Goal: Task Accomplishment & Management: Use online tool/utility

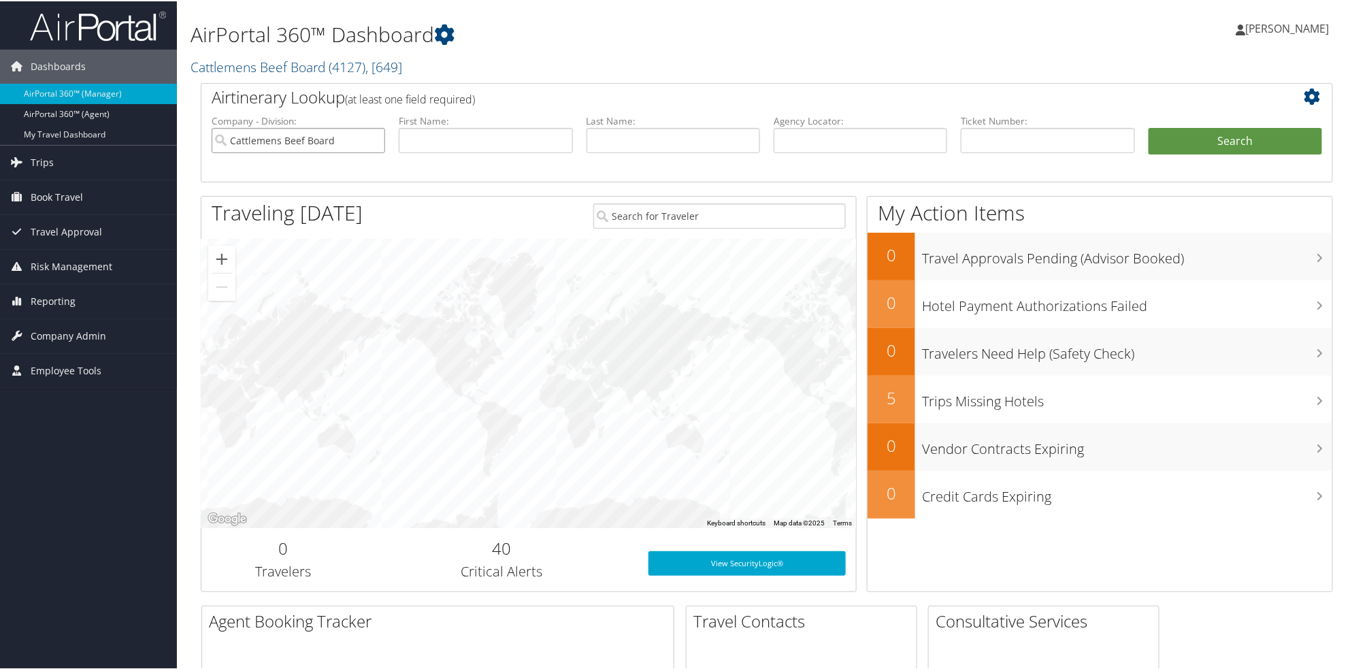
click at [348, 143] on input "Cattlemens Beef Board" at bounding box center [298, 139] width 173 height 25
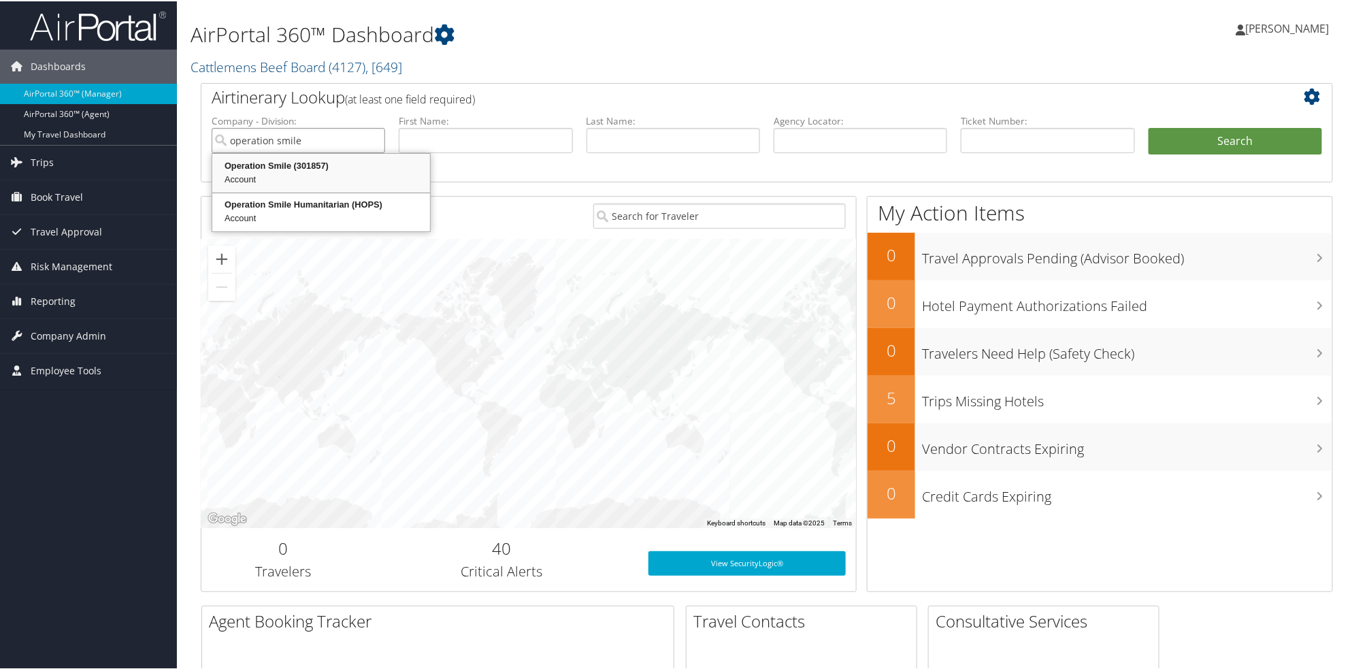
click at [289, 164] on div "Operation Smile (301857)" at bounding box center [321, 165] width 214 height 14
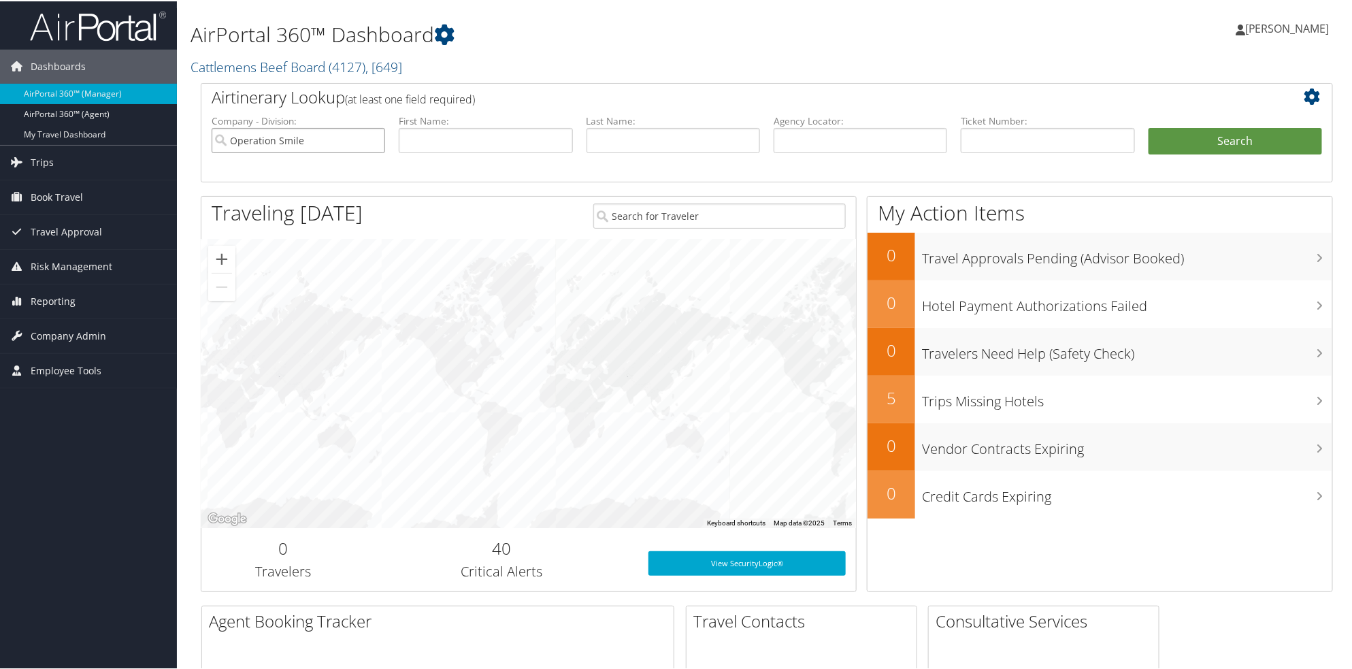
type input "Operation Smile"
click at [450, 137] on input "text" at bounding box center [485, 139] width 173 height 25
click at [455, 137] on input "text" at bounding box center [485, 139] width 173 height 25
type input "rakotonalala"
type input "mi"
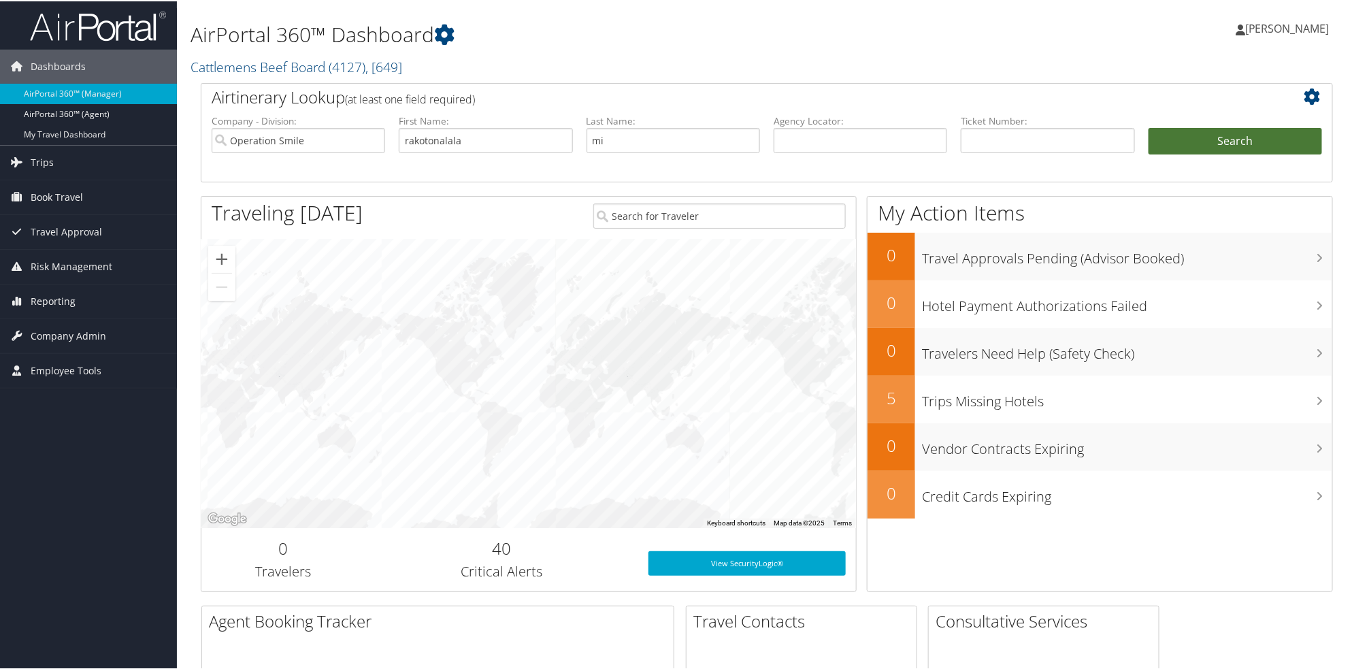
click at [1216, 137] on button "Search" at bounding box center [1234, 140] width 173 height 27
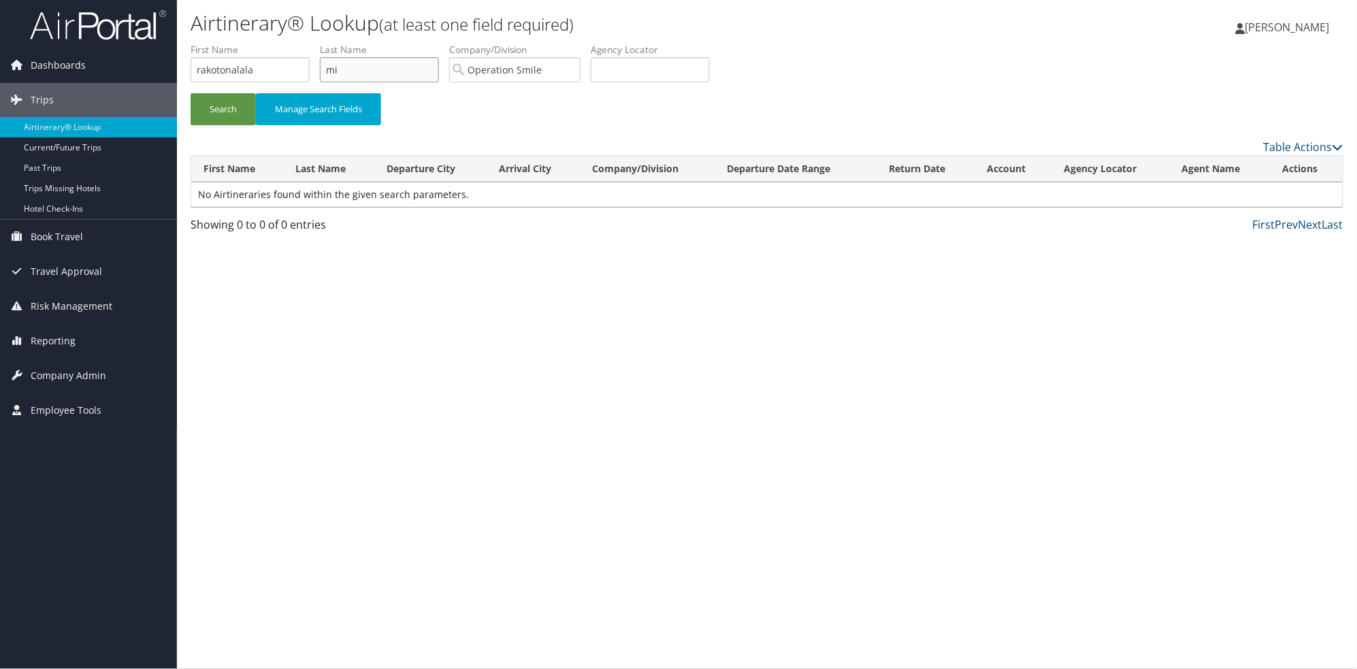
click at [354, 65] on input "mi" at bounding box center [379, 69] width 119 height 25
click at [56, 375] on span "Company Admin" at bounding box center [69, 376] width 76 height 34
